Goal: Task Accomplishment & Management: Complete application form

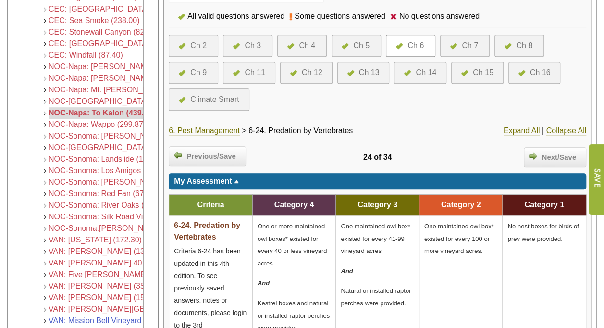
scroll to position [227, 0]
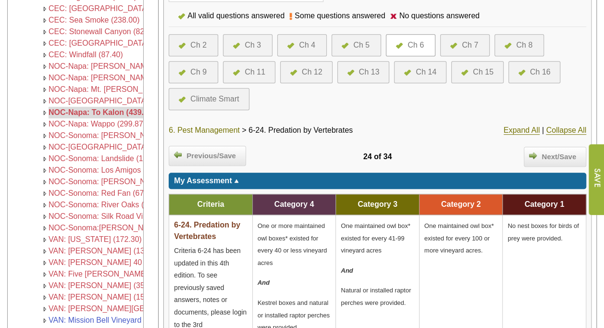
click at [211, 126] on link "6. Pest Management" at bounding box center [204, 130] width 71 height 9
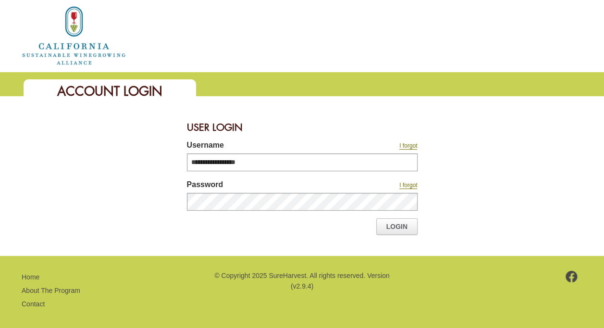
type input "**********"
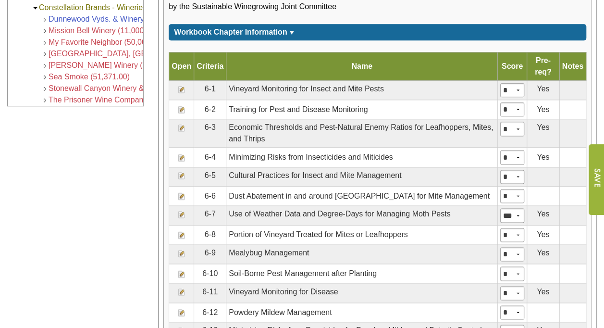
scroll to position [551, 0]
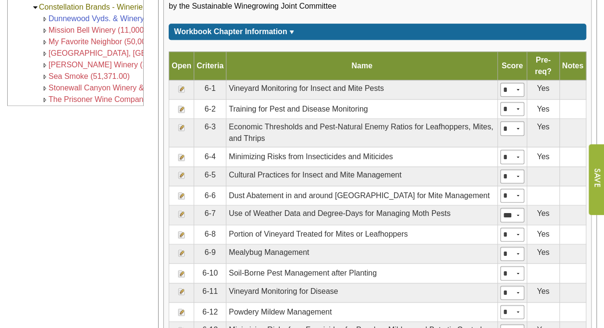
click at [186, 267] on td at bounding box center [181, 272] width 25 height 19
click at [180, 269] on img at bounding box center [182, 273] width 8 height 8
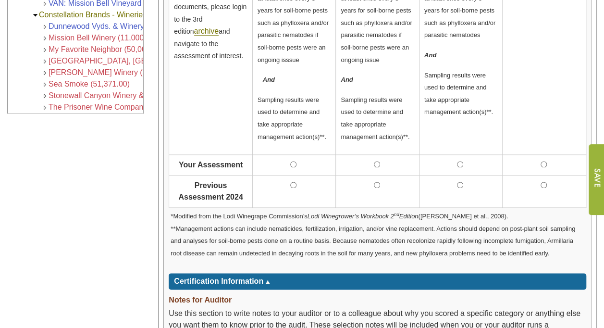
scroll to position [545, 0]
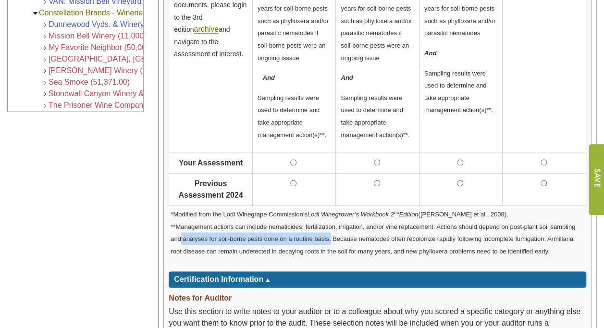
drag, startPoint x: 181, startPoint y: 234, endPoint x: 331, endPoint y: 235, distance: 150.3
click at [331, 235] on span "**Management actions can include nematicides, fertilization, irrigation, and/or…" at bounding box center [372, 239] width 404 height 32
drag, startPoint x: 331, startPoint y: 235, endPoint x: 438, endPoint y: 239, distance: 107.6
click at [438, 239] on p "*Modified from the Lodi Winegrape Commission’s Lodi Winegrower’s Workbook 2 nd …" at bounding box center [376, 231] width 413 height 49
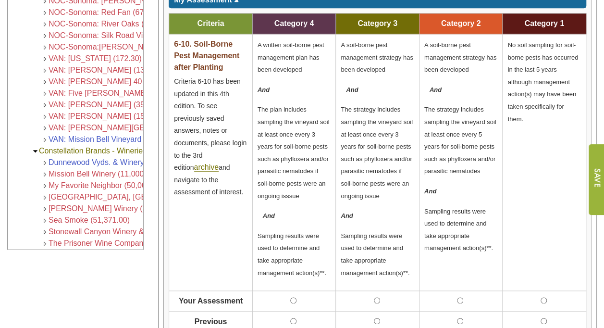
scroll to position [408, 0]
